Goal: Task Accomplishment & Management: Complete application form

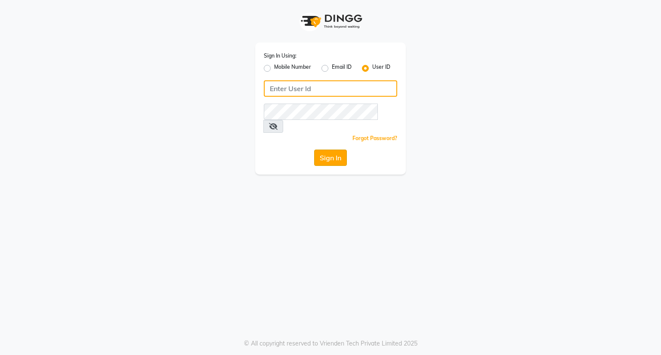
type input "om6571006@gmail.com"
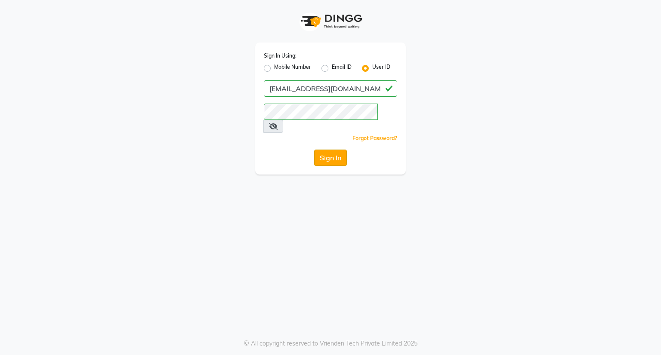
click at [325, 150] on button "Sign In" at bounding box center [330, 158] width 33 height 16
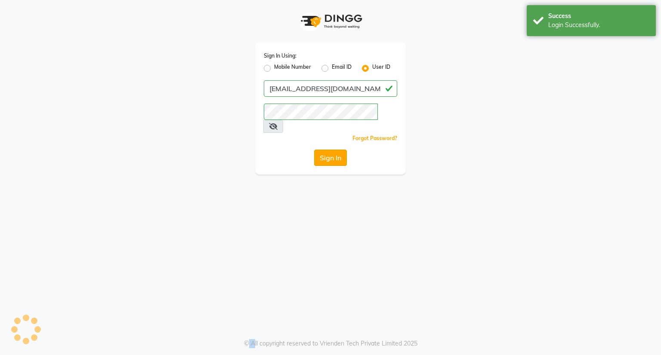
click at [325, 150] on div "Sign In" at bounding box center [330, 158] width 133 height 16
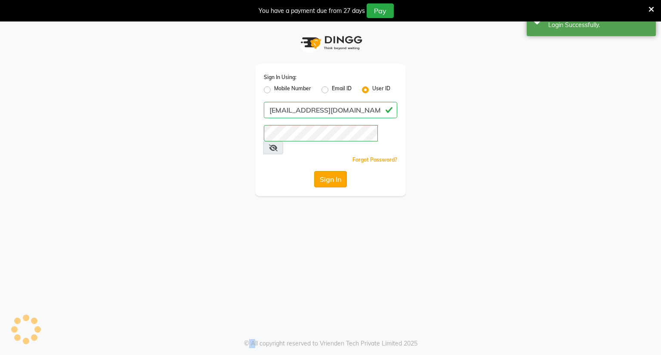
select select "8444"
select select "service"
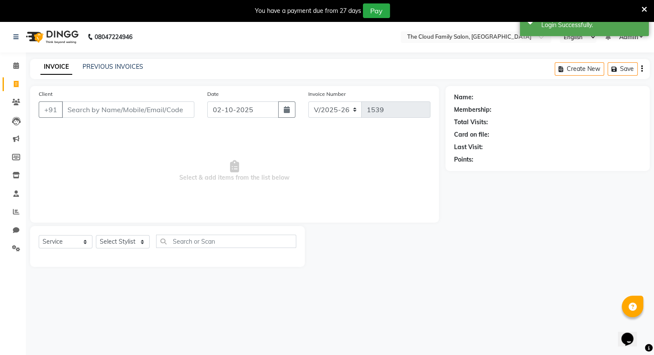
click at [126, 113] on input "Client" at bounding box center [128, 110] width 133 height 16
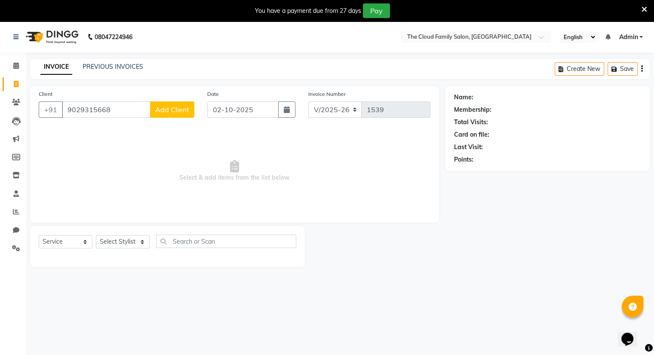
type input "9029315668"
click at [172, 106] on span "Add Client" at bounding box center [172, 109] width 34 height 9
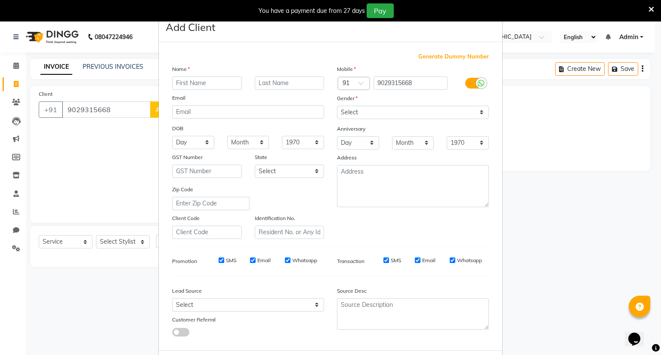
click at [180, 80] on input "text" at bounding box center [207, 83] width 70 height 13
type input "v"
type input "avinash"
click at [349, 110] on select "Select [DEMOGRAPHIC_DATA] [DEMOGRAPHIC_DATA] Other Prefer Not To Say" at bounding box center [413, 112] width 152 height 13
select select "[DEMOGRAPHIC_DATA]"
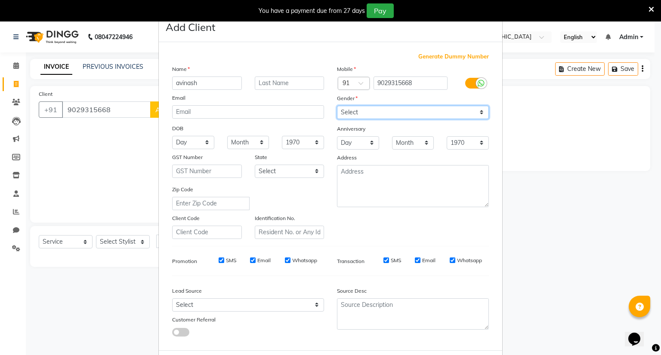
click at [337, 106] on select "Select [DEMOGRAPHIC_DATA] [DEMOGRAPHIC_DATA] Other Prefer Not To Say" at bounding box center [413, 112] width 152 height 13
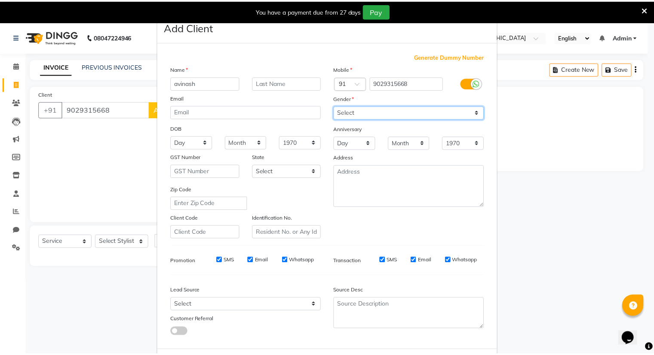
scroll to position [46, 0]
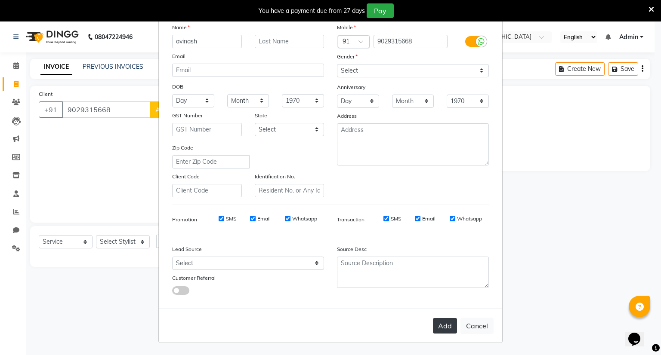
click at [439, 322] on button "Add" at bounding box center [445, 325] width 24 height 15
select select
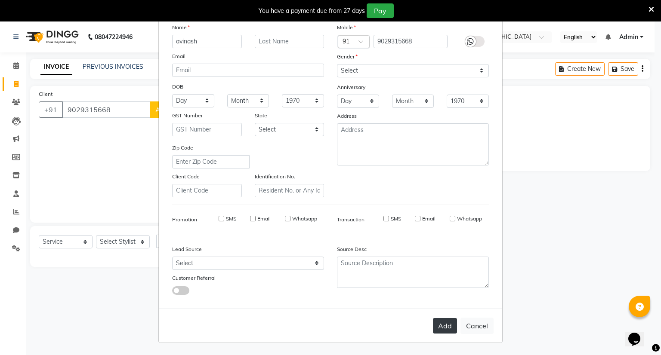
select select
checkbox input "false"
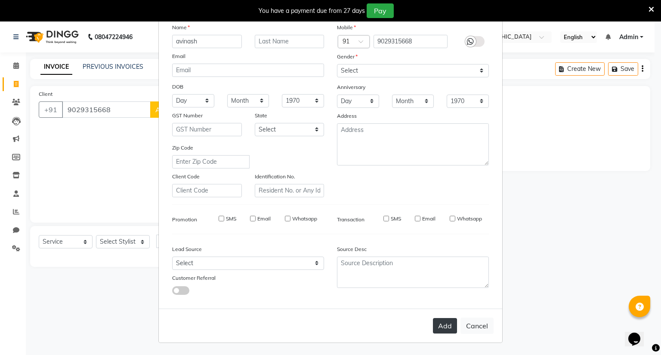
checkbox input "false"
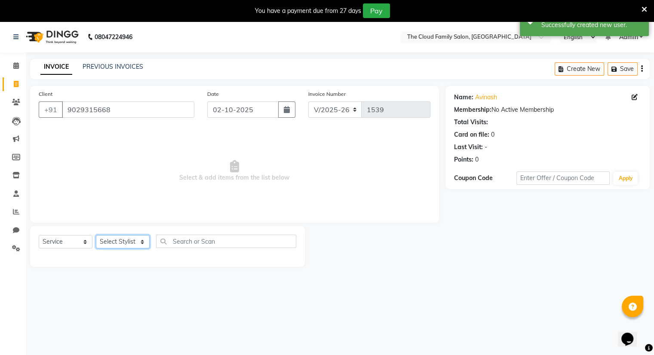
click at [110, 240] on select "Select Stylist Amrapali Bhumi OM [PERSON_NAME] [PERSON_NAME] [PERSON_NAME]" at bounding box center [123, 241] width 54 height 13
click at [96, 236] on select "Select Stylist Amrapali Bhumi OM [PERSON_NAME] [PERSON_NAME] [PERSON_NAME]" at bounding box center [123, 241] width 54 height 13
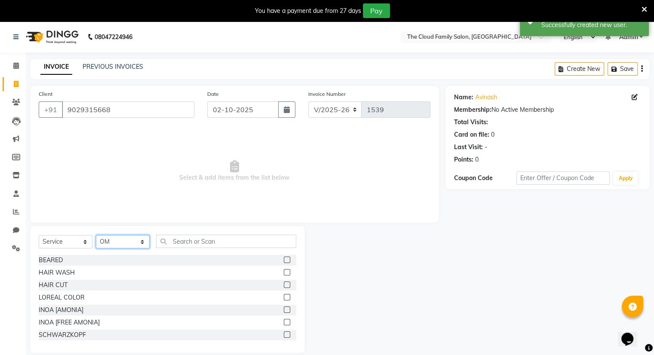
click at [115, 242] on select "Select Stylist Amrapali Bhumi OM [PERSON_NAME] [PERSON_NAME] [PERSON_NAME]" at bounding box center [123, 241] width 54 height 13
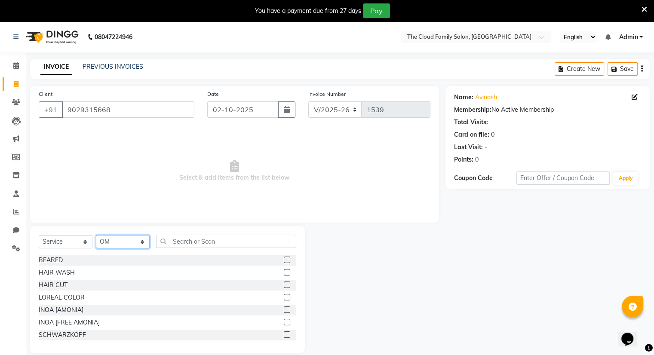
select select "92893"
click at [96, 236] on select "Select Stylist Amrapali Bhumi OM [PERSON_NAME] [PERSON_NAME] [PERSON_NAME]" at bounding box center [123, 241] width 54 height 13
click at [284, 262] on label at bounding box center [287, 260] width 6 height 6
click at [284, 262] on input "checkbox" at bounding box center [287, 261] width 6 height 6
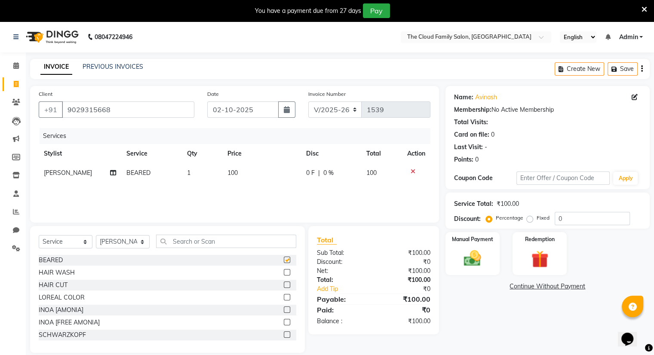
checkbox input "false"
click at [284, 273] on label at bounding box center [287, 272] width 6 height 6
click at [284, 273] on input "checkbox" at bounding box center [287, 273] width 6 height 6
checkbox input "false"
click at [284, 285] on label at bounding box center [287, 285] width 6 height 6
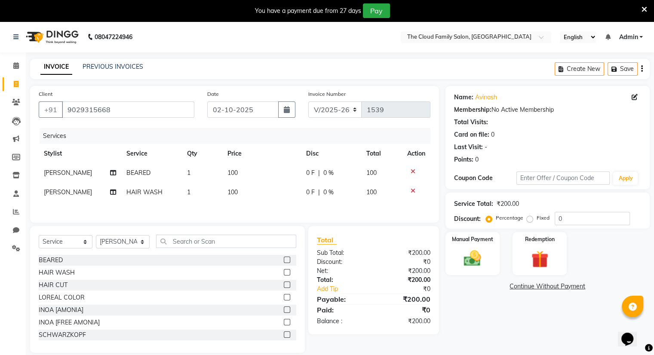
click at [284, 285] on input "checkbox" at bounding box center [287, 286] width 6 height 6
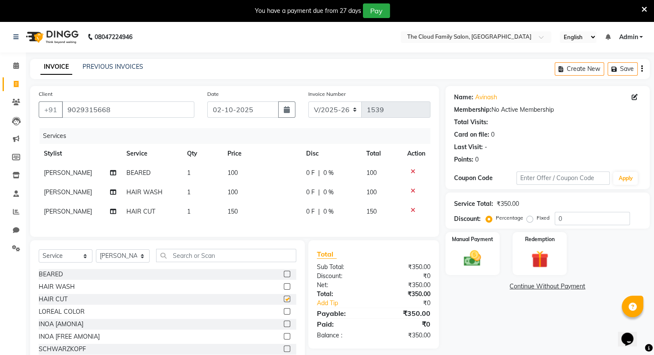
checkbox input "false"
click at [412, 191] on icon at bounding box center [413, 191] width 5 height 6
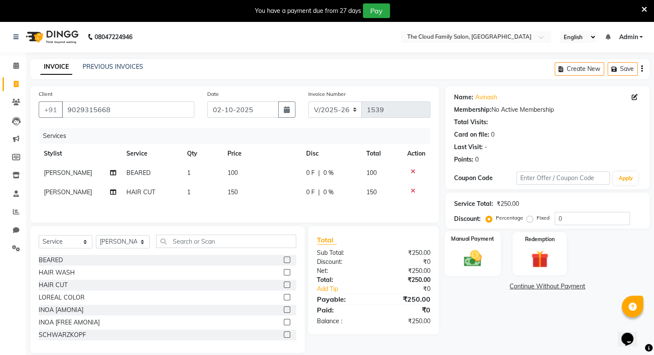
click at [474, 247] on div "Manual Payment" at bounding box center [472, 253] width 56 height 44
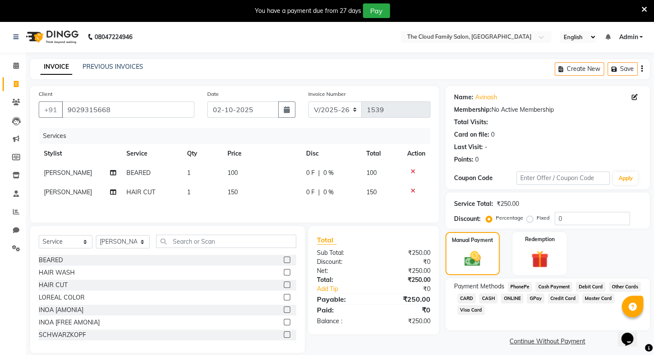
click at [514, 298] on span "ONLINE" at bounding box center [512, 299] width 22 height 10
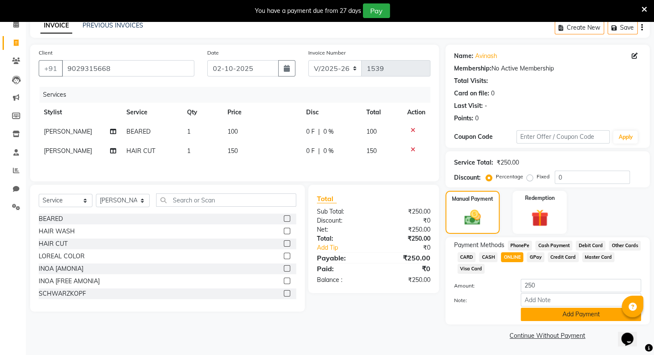
click at [537, 310] on button "Add Payment" at bounding box center [581, 314] width 120 height 13
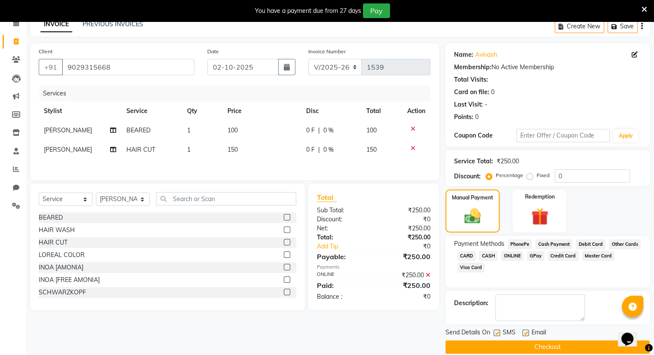
scroll to position [53, 0]
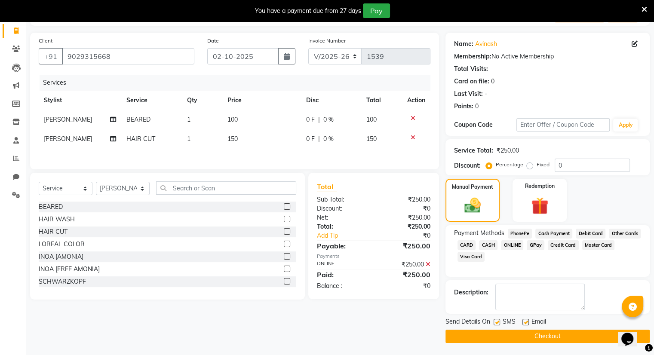
click at [537, 334] on button "Checkout" at bounding box center [548, 336] width 204 height 13
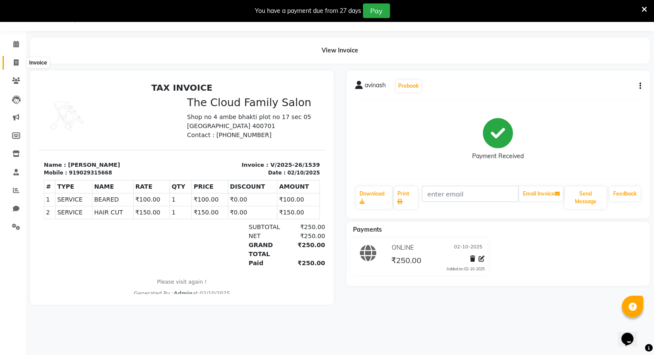
click at [15, 58] on span at bounding box center [16, 63] width 15 height 10
select select "service"
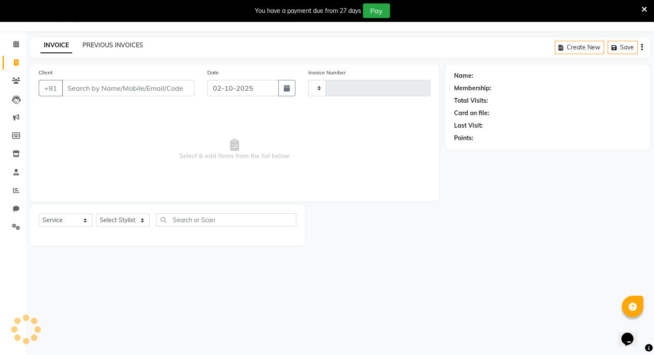
type input "1540"
select select "8444"
click at [122, 46] on link "PREVIOUS INVOICES" at bounding box center [113, 45] width 61 height 8
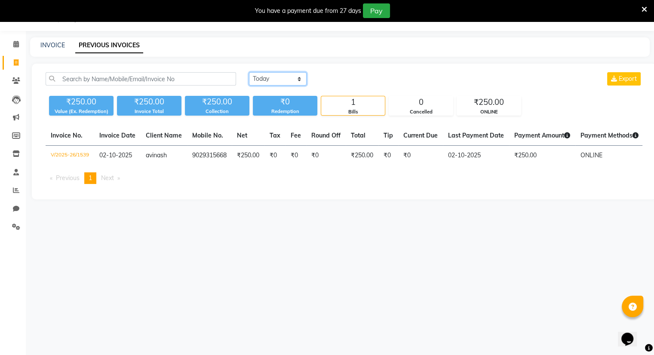
drag, startPoint x: 262, startPoint y: 75, endPoint x: 274, endPoint y: 100, distance: 27.9
click at [274, 100] on div "Today Yesterday Custom Range Export ₹250.00 Value (Ex. Redemption) ₹250.00 Invo…" at bounding box center [344, 93] width 608 height 43
select select "yesterday"
click at [249, 72] on select "Today Yesterday Custom Range" at bounding box center [278, 78] width 58 height 13
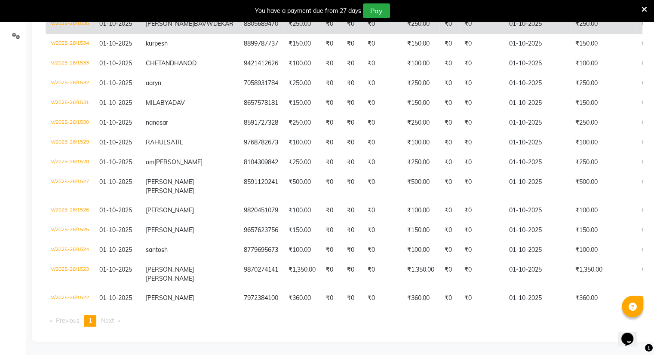
scroll to position [246, 0]
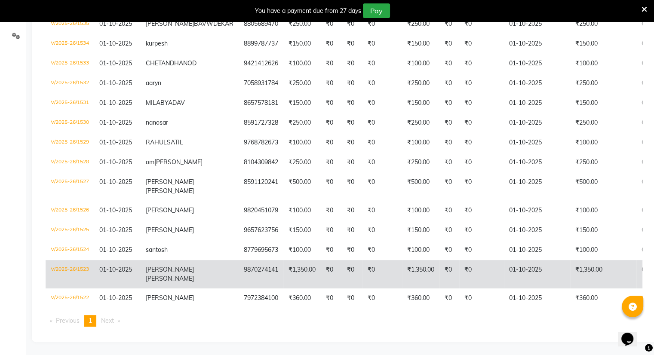
click at [402, 280] on td "₹1,350.00" at bounding box center [420, 274] width 37 height 28
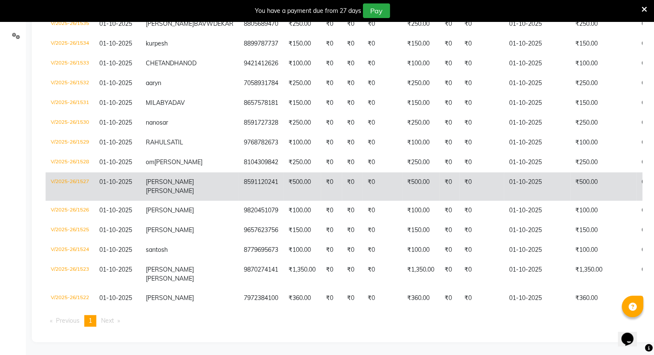
click at [321, 187] on td "₹0" at bounding box center [331, 187] width 21 height 28
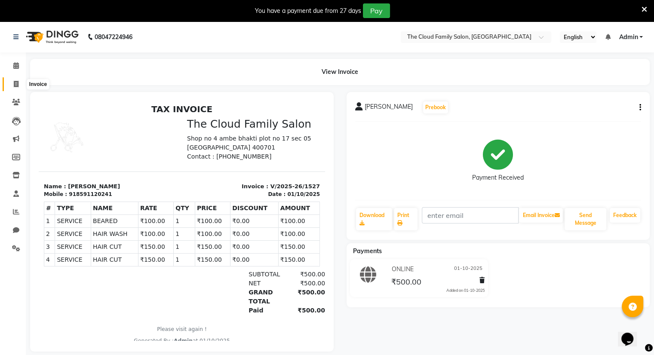
click at [14, 81] on icon at bounding box center [16, 84] width 5 height 6
select select "8444"
select select "service"
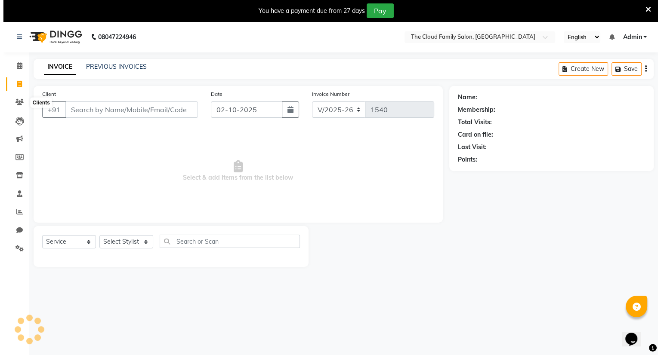
scroll to position [22, 0]
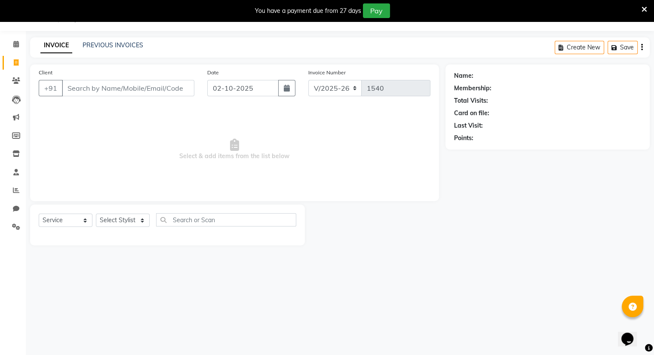
click at [139, 92] on input "Client" at bounding box center [128, 88] width 133 height 16
type input "4"
type input "9930360132"
click at [174, 84] on span "Add Client" at bounding box center [172, 88] width 34 height 9
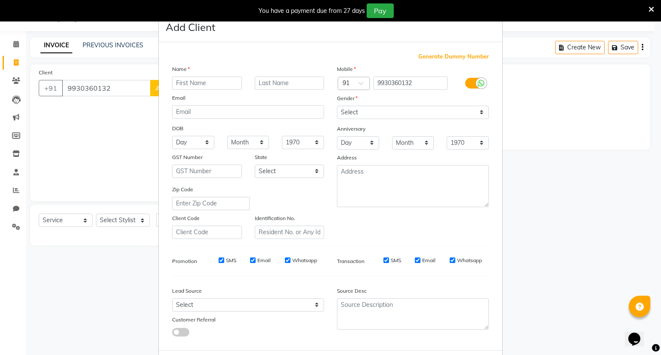
click at [183, 85] on input "text" at bounding box center [207, 83] width 70 height 13
type input "ankush"
click at [265, 81] on input "text" at bounding box center [290, 83] width 70 height 13
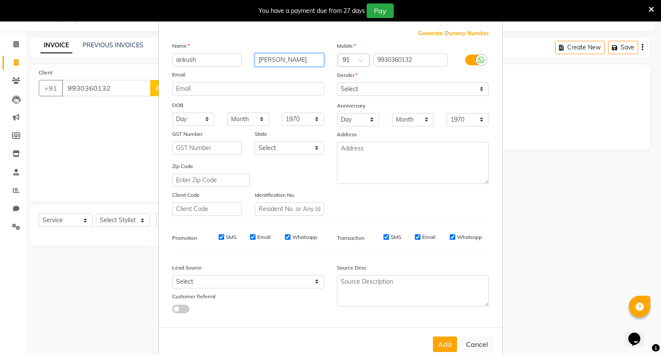
scroll to position [22, 0]
type input "[PERSON_NAME]"
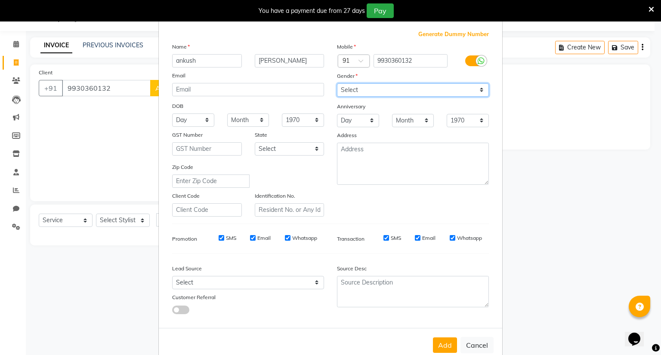
click at [346, 88] on select "Select [DEMOGRAPHIC_DATA] [DEMOGRAPHIC_DATA] Other Prefer Not To Say" at bounding box center [413, 89] width 152 height 13
select select "[DEMOGRAPHIC_DATA]"
click at [337, 83] on select "Select [DEMOGRAPHIC_DATA] [DEMOGRAPHIC_DATA] Other Prefer Not To Say" at bounding box center [413, 89] width 152 height 13
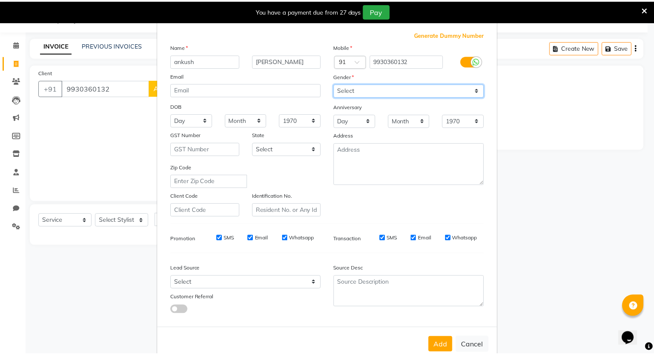
scroll to position [46, 0]
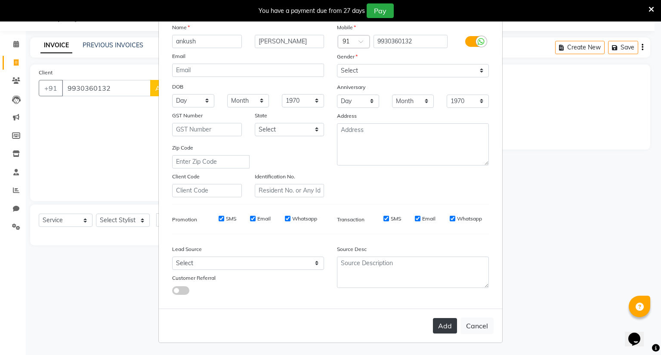
click at [438, 322] on button "Add" at bounding box center [445, 325] width 24 height 15
select select
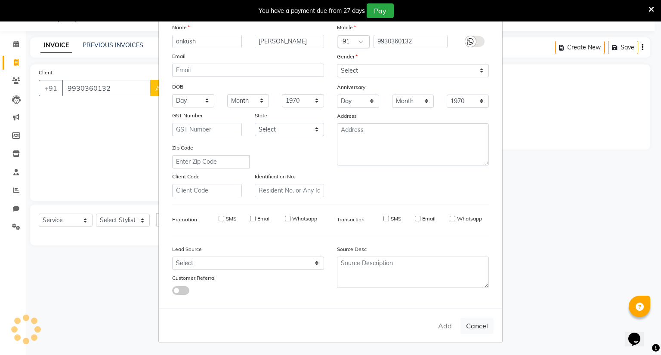
select select
checkbox input "false"
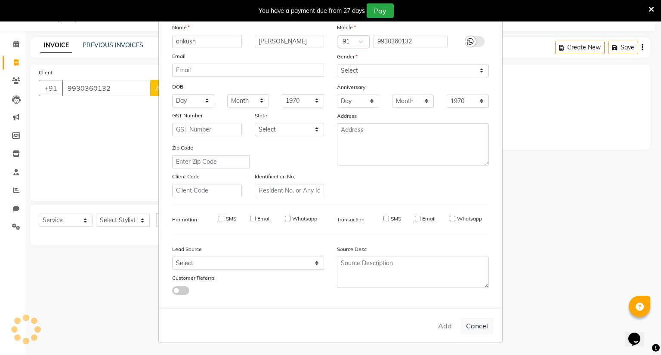
checkbox input "false"
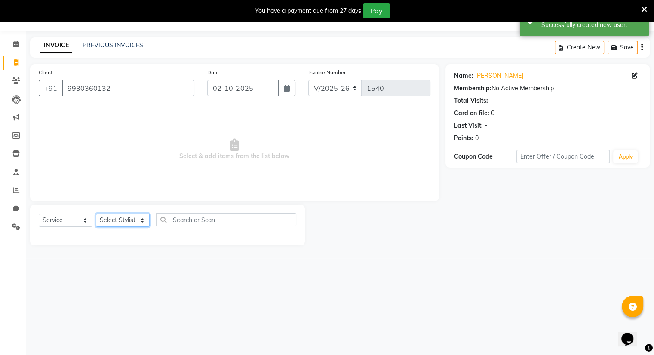
click at [119, 222] on select "Select Stylist Amrapali Bhumi OM [PERSON_NAME] [PERSON_NAME] [PERSON_NAME]" at bounding box center [123, 220] width 54 height 13
select select "83357"
click at [96, 214] on select "Select Stylist Amrapali Bhumi OM [PERSON_NAME] [PERSON_NAME] [PERSON_NAME]" at bounding box center [123, 220] width 54 height 13
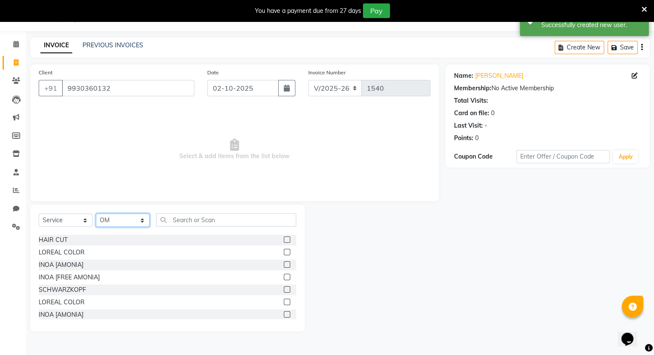
scroll to position [0, 0]
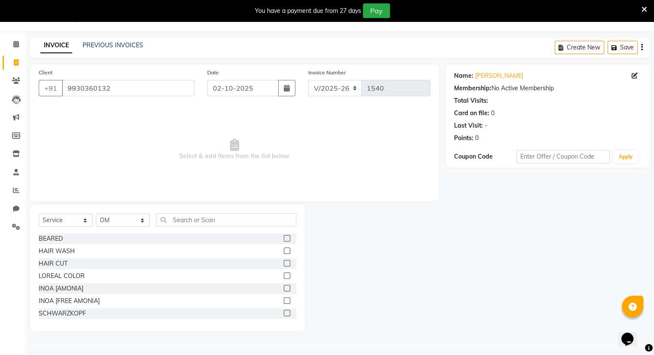
click at [284, 236] on label at bounding box center [287, 238] width 6 height 6
click at [284, 236] on input "checkbox" at bounding box center [287, 239] width 6 height 6
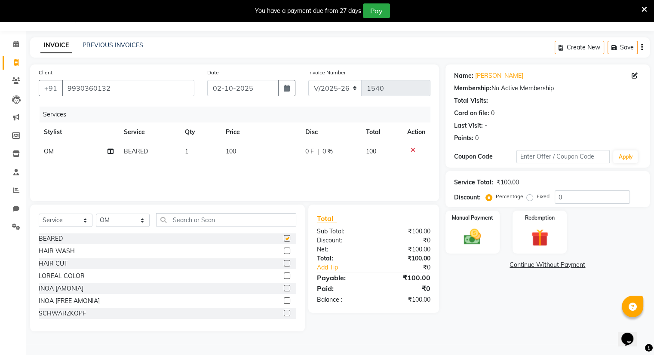
checkbox input "false"
click at [479, 228] on img at bounding box center [472, 237] width 29 height 21
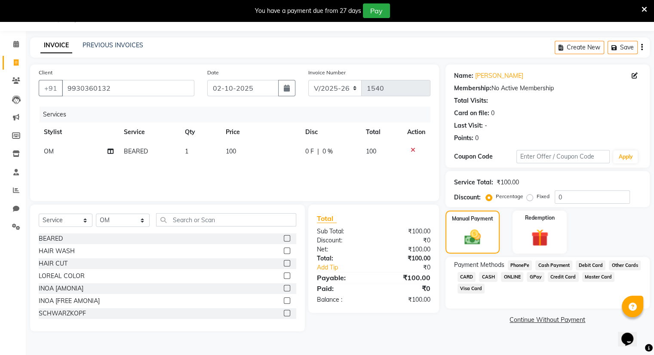
click at [486, 273] on span "CASH" at bounding box center [488, 277] width 19 height 10
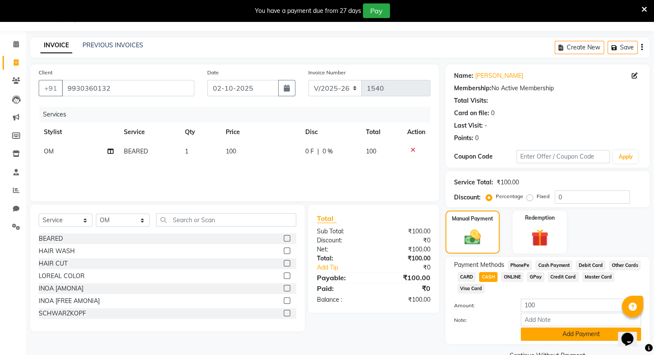
click at [546, 331] on button "Add Payment" at bounding box center [581, 334] width 120 height 13
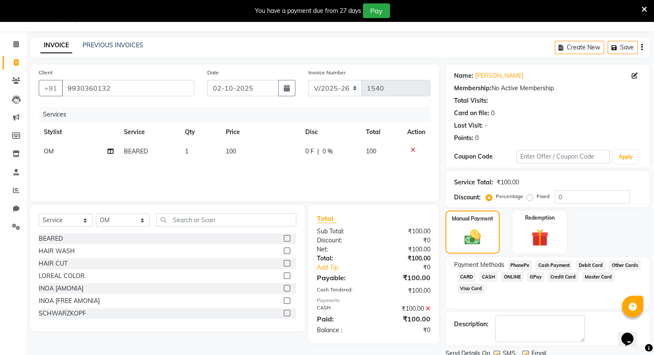
scroll to position [53, 0]
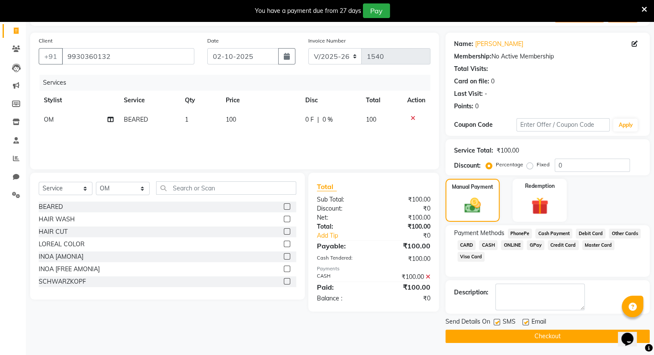
click at [544, 336] on button "Checkout" at bounding box center [548, 336] width 204 height 13
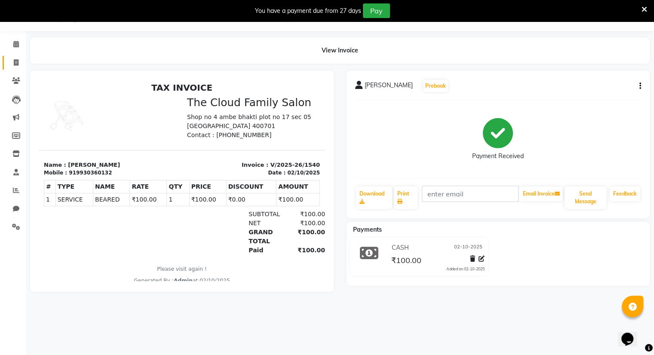
click at [15, 57] on link "Invoice" at bounding box center [13, 63] width 21 height 14
select select "service"
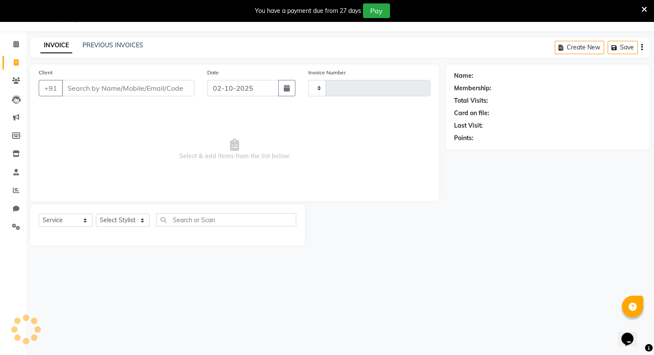
type input "1541"
select select "8444"
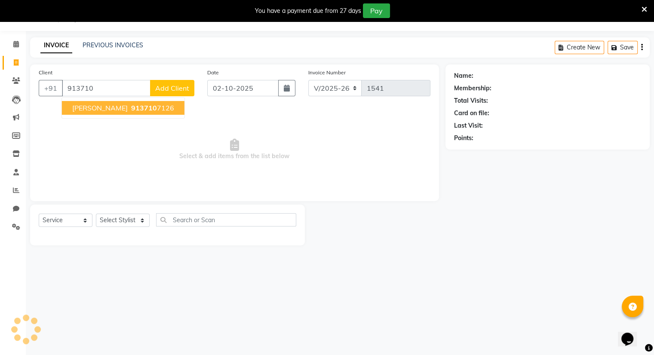
click at [98, 112] on button "SAI JADHAV 913710 7126" at bounding box center [123, 108] width 123 height 14
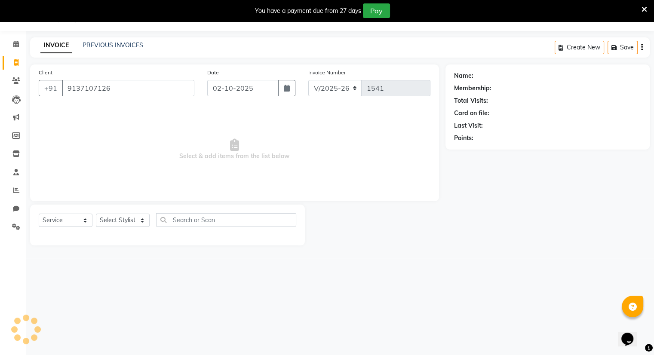
type input "9137107126"
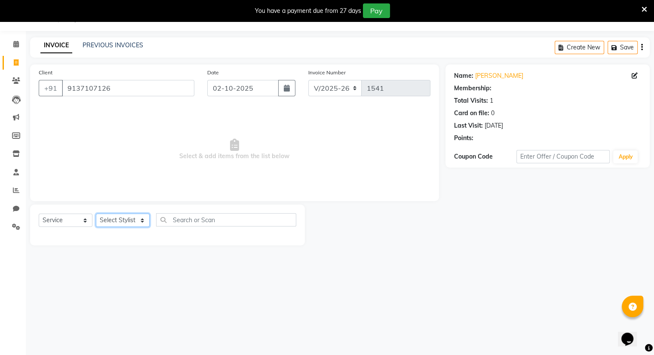
click at [113, 216] on select "Select Stylist Amrapali Bhumi OM [PERSON_NAME] [PERSON_NAME] [PERSON_NAME]" at bounding box center [123, 220] width 54 height 13
select select "83357"
click at [96, 214] on select "Select Stylist Amrapali Bhumi OM [PERSON_NAME] [PERSON_NAME] [PERSON_NAME]" at bounding box center [123, 220] width 54 height 13
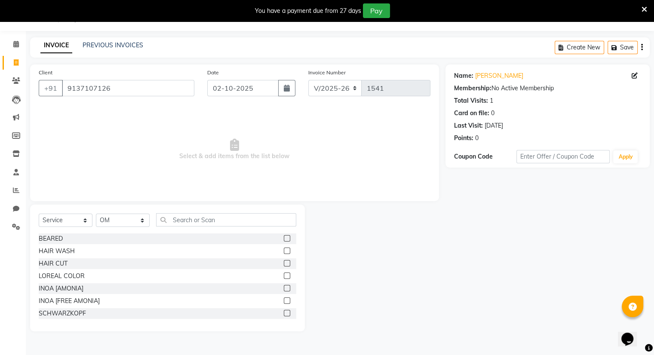
click at [284, 264] on label at bounding box center [287, 263] width 6 height 6
click at [284, 264] on input "checkbox" at bounding box center [287, 264] width 6 height 6
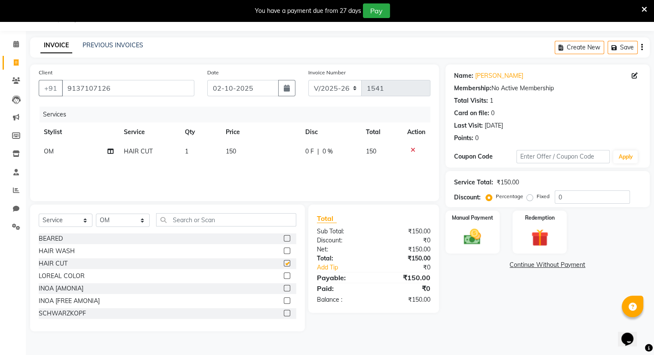
checkbox input "false"
click at [484, 243] on img at bounding box center [472, 237] width 29 height 21
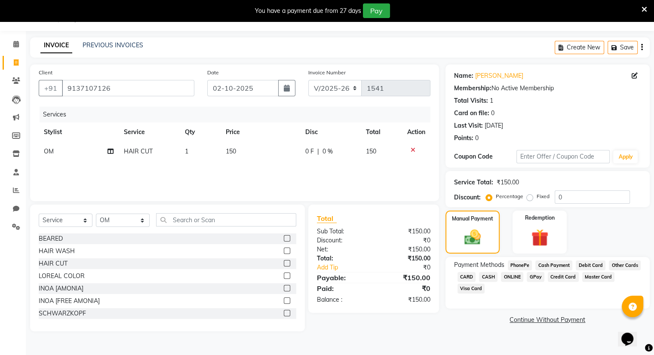
click at [507, 277] on span "ONLINE" at bounding box center [512, 277] width 22 height 10
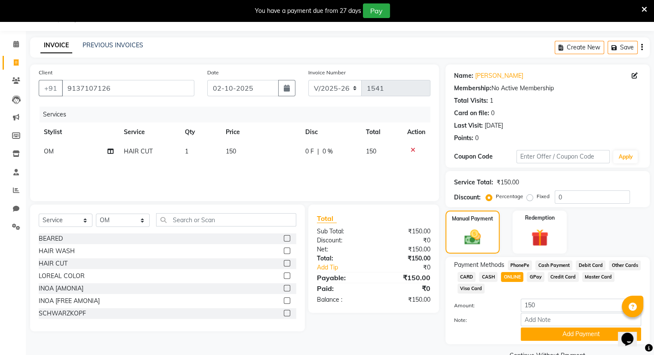
scroll to position [43, 0]
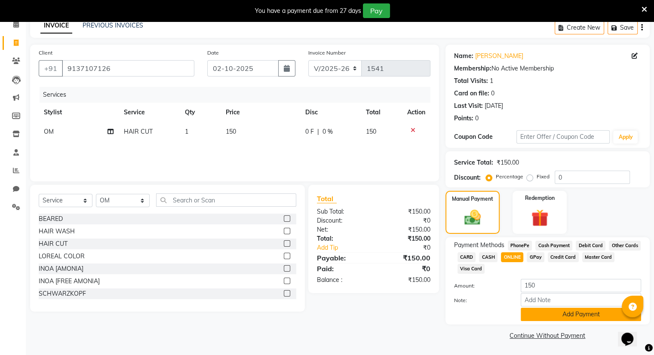
click at [532, 309] on button "Add Payment" at bounding box center [581, 314] width 120 height 13
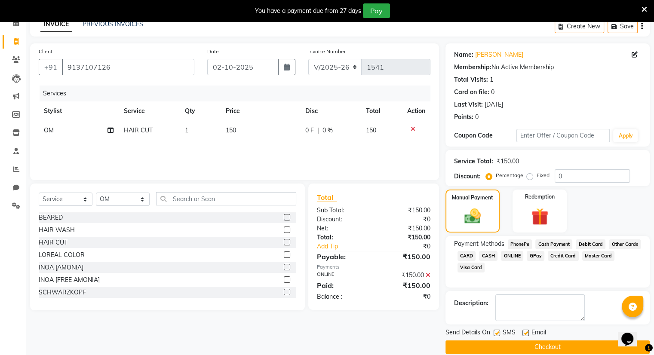
click at [542, 346] on button "Checkout" at bounding box center [548, 347] width 204 height 13
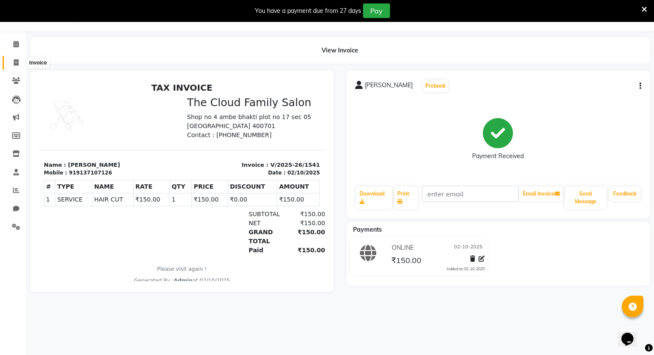
click at [15, 62] on icon at bounding box center [16, 62] width 5 height 6
select select "8444"
select select "service"
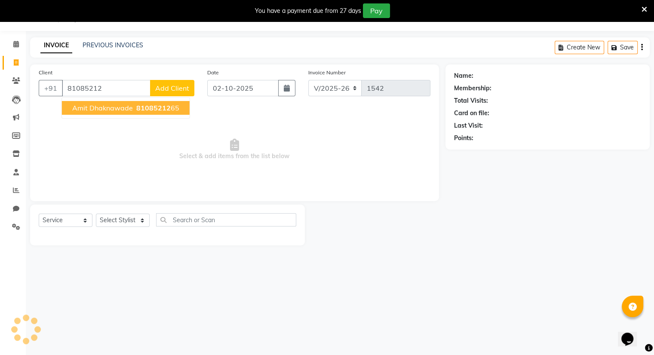
click at [155, 105] on span "81085212" at bounding box center [153, 108] width 34 height 9
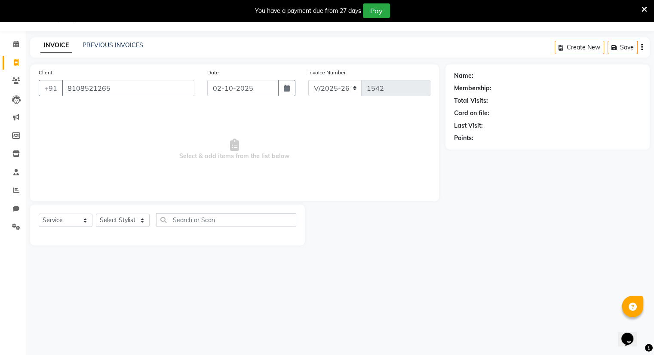
type input "8108521265"
select select "1: Object"
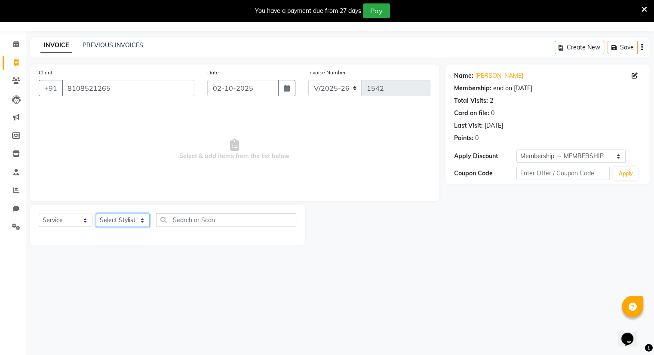
click at [128, 217] on select "Select Stylist Amrapali Bhumi OM [PERSON_NAME] [PERSON_NAME] [PERSON_NAME]" at bounding box center [123, 220] width 54 height 13
select select "83285"
click at [96, 214] on select "Select Stylist Amrapali Bhumi OM [PERSON_NAME] [PERSON_NAME] [PERSON_NAME]" at bounding box center [123, 220] width 54 height 13
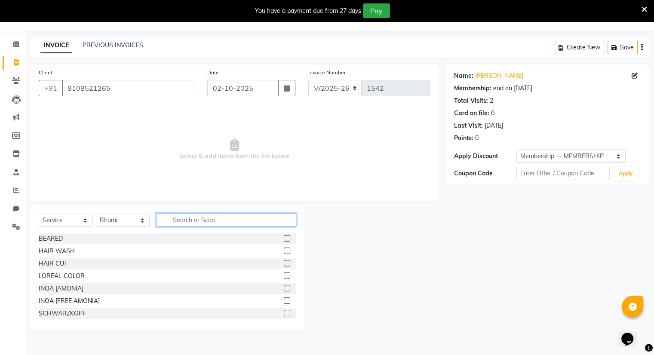
click at [258, 222] on input "text" at bounding box center [226, 219] width 140 height 13
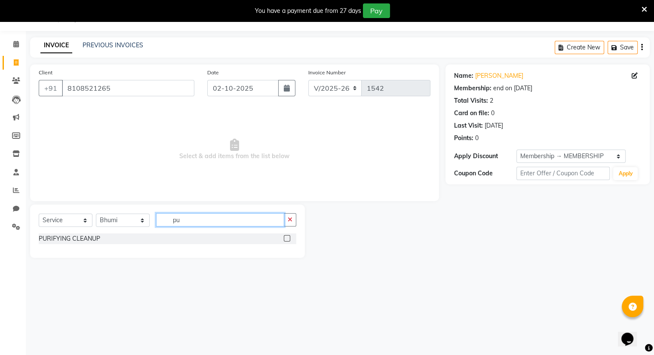
type input "pu"
click at [287, 238] on label at bounding box center [287, 238] width 6 height 6
click at [287, 238] on input "checkbox" at bounding box center [287, 239] width 6 height 6
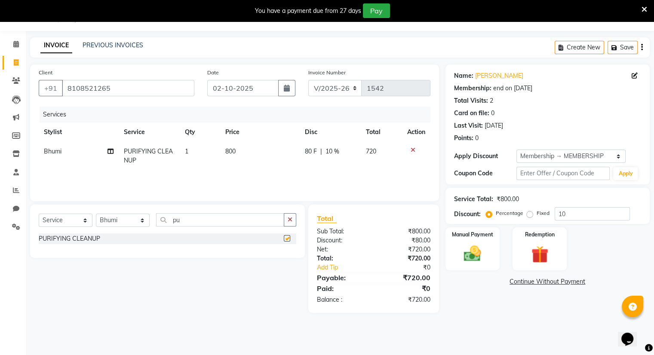
checkbox input "false"
click at [256, 216] on input "pu" at bounding box center [220, 219] width 128 height 13
type input "p"
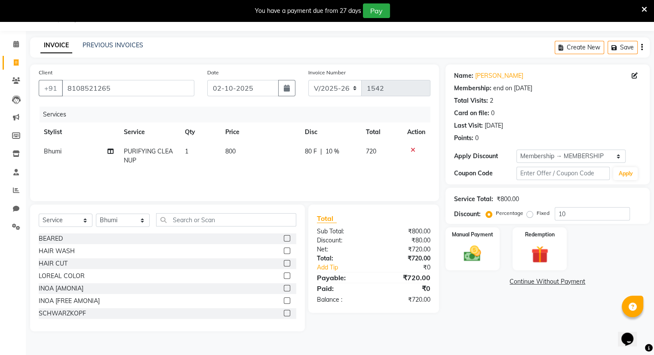
click at [284, 236] on label at bounding box center [287, 238] width 6 height 6
click at [284, 236] on input "checkbox" at bounding box center [287, 239] width 6 height 6
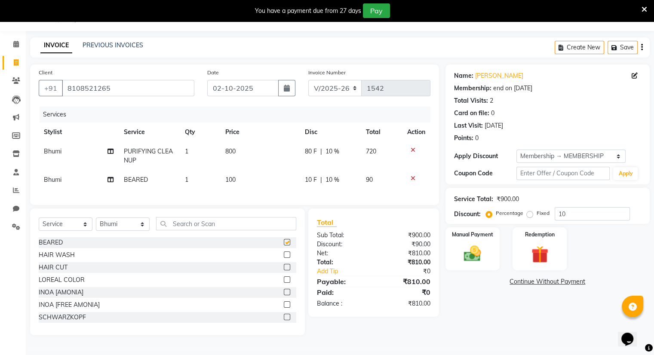
checkbox input "false"
click at [480, 253] on img at bounding box center [472, 254] width 29 height 21
